Goal: Find specific page/section: Find specific page/section

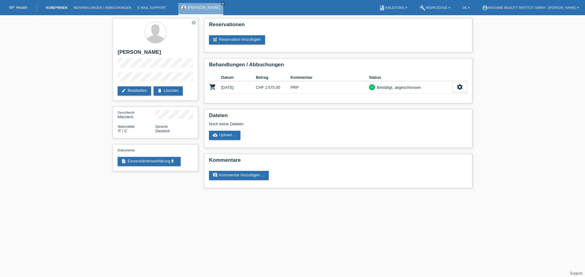
click at [51, 9] on link "Kund*innen" at bounding box center [56, 8] width 27 height 4
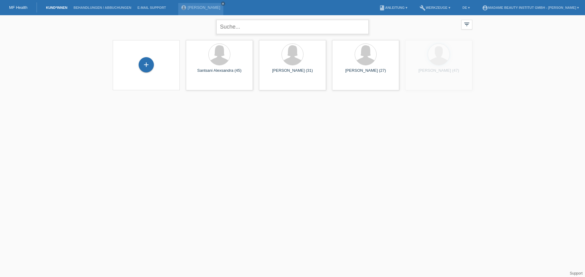
click at [258, 26] on input "text" at bounding box center [292, 27] width 152 height 14
click at [354, 69] on div "Diana Petrovic (45)" at bounding box center [365, 74] width 57 height 10
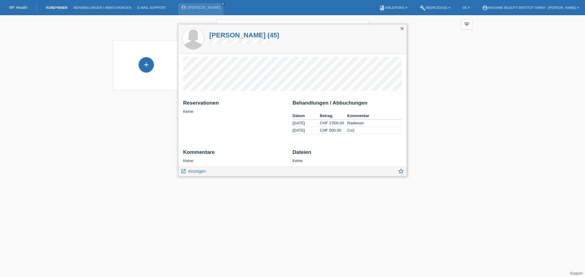
click at [402, 28] on icon "close" at bounding box center [401, 28] width 5 height 5
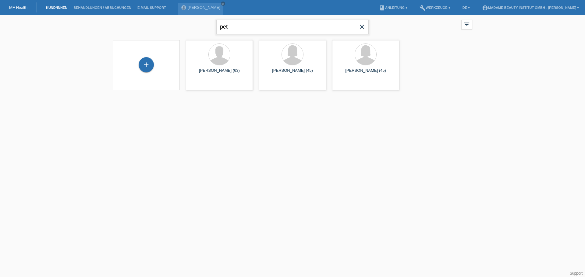
click at [240, 26] on input "pet" at bounding box center [292, 27] width 152 height 14
type input "p"
click at [241, 22] on input "text" at bounding box center [292, 27] width 152 height 14
click at [224, 3] on icon "close" at bounding box center [222, 3] width 3 height 3
click at [56, 9] on li "Kund*innen" at bounding box center [56, 8] width 27 height 16
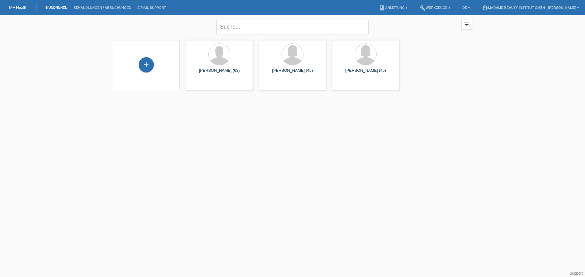
click at [57, 3] on li "Kund*innen" at bounding box center [56, 8] width 27 height 16
click at [259, 26] on input "text" at bounding box center [292, 27] width 152 height 14
click at [91, 26] on div "close filter_list view_module Alle Kund*innen anzeigen star Markierte Kund*inne…" at bounding box center [292, 56] width 585 height 83
click at [253, 22] on input "pet" at bounding box center [292, 27] width 152 height 14
type input "p"
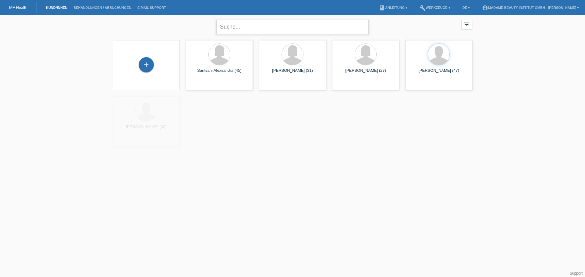
click at [266, 26] on input "text" at bounding box center [292, 27] width 152 height 14
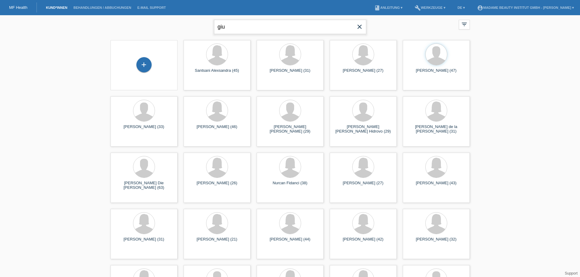
type input "giu"
click at [190, 29] on div "giu close filter_list view_module Alle Kund*innen anzeigen star Markierte Kund*…" at bounding box center [289, 26] width 365 height 22
click at [241, 27] on input "giu" at bounding box center [290, 27] width 152 height 14
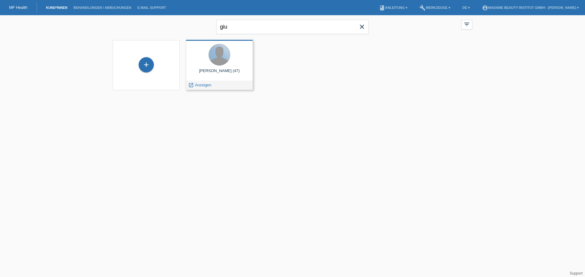
click at [215, 62] on div at bounding box center [219, 54] width 21 height 21
click at [212, 56] on div at bounding box center [219, 54] width 21 height 21
click at [213, 85] on div "launch Anzeigen" at bounding box center [219, 85] width 66 height 9
click at [206, 85] on span "Anzeigen" at bounding box center [203, 85] width 16 height 5
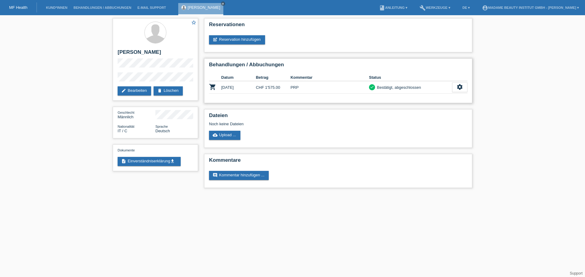
click at [240, 90] on td "15.10.2025" at bounding box center [238, 87] width 35 height 12
click at [60, 8] on link "Kund*innen" at bounding box center [56, 8] width 27 height 4
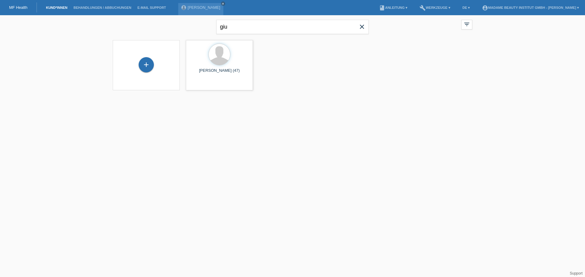
click at [360, 28] on icon "close" at bounding box center [361, 26] width 7 height 7
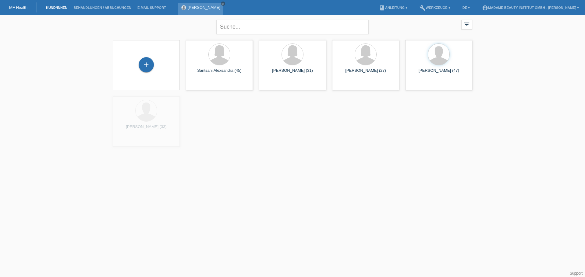
click at [224, 5] on icon "close" at bounding box center [222, 3] width 3 height 3
